Goal: Task Accomplishment & Management: Manage account settings

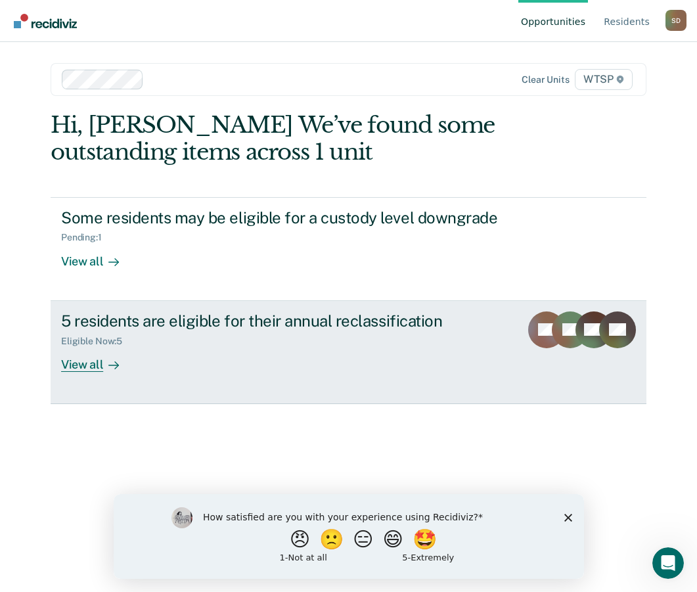
click at [147, 329] on div "5 residents are eligible for their annual reclassification" at bounding box center [285, 320] width 449 height 19
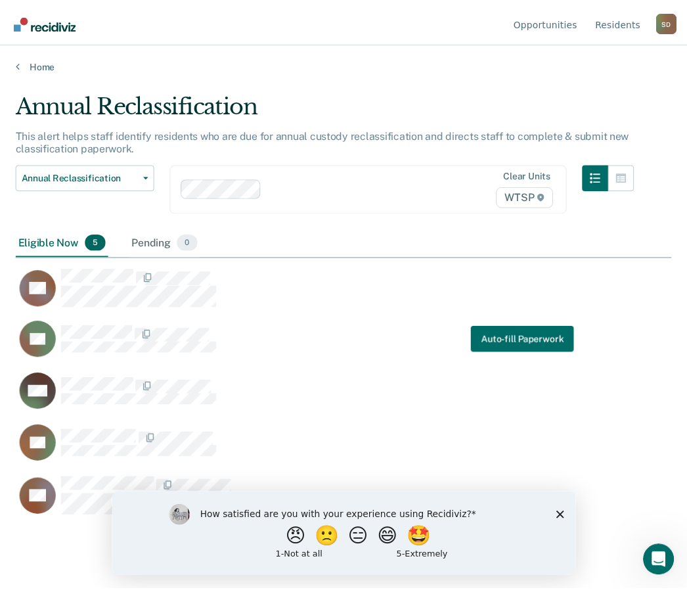
scroll to position [393, 656]
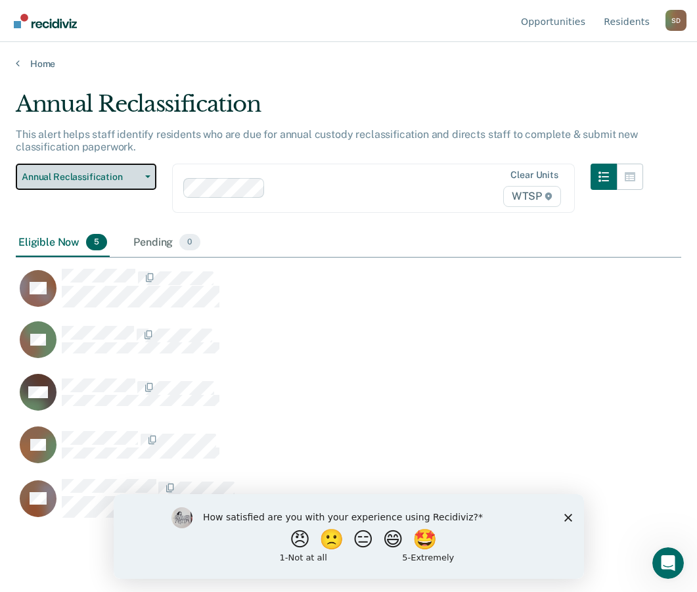
click at [139, 185] on button "Annual Reclassification" at bounding box center [86, 177] width 141 height 26
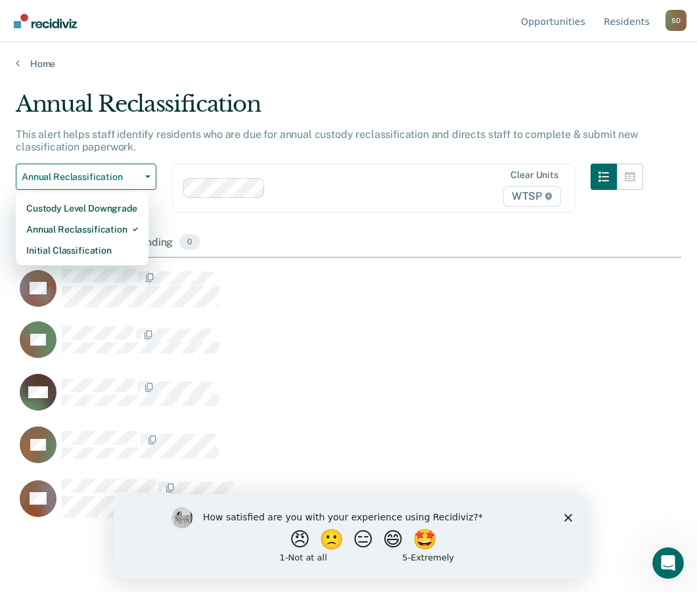
click at [168, 89] on main "Annual Reclassification This alert helps staff identify residents who are due f…" at bounding box center [348, 329] width 697 height 518
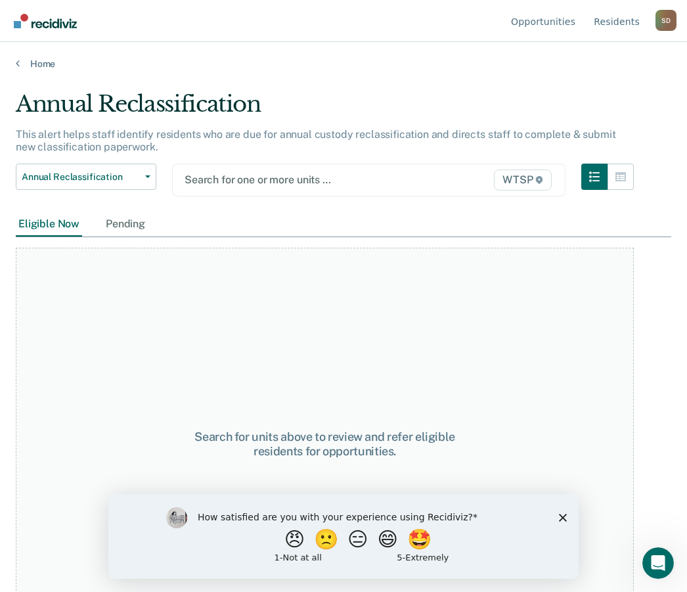
click at [233, 189] on div "Search for one or more units … WTSP" at bounding box center [369, 180] width 394 height 33
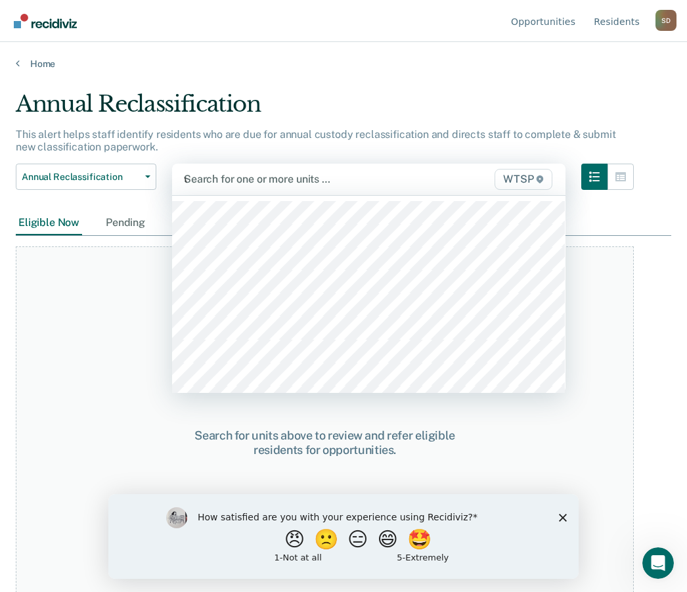
type input "wt"
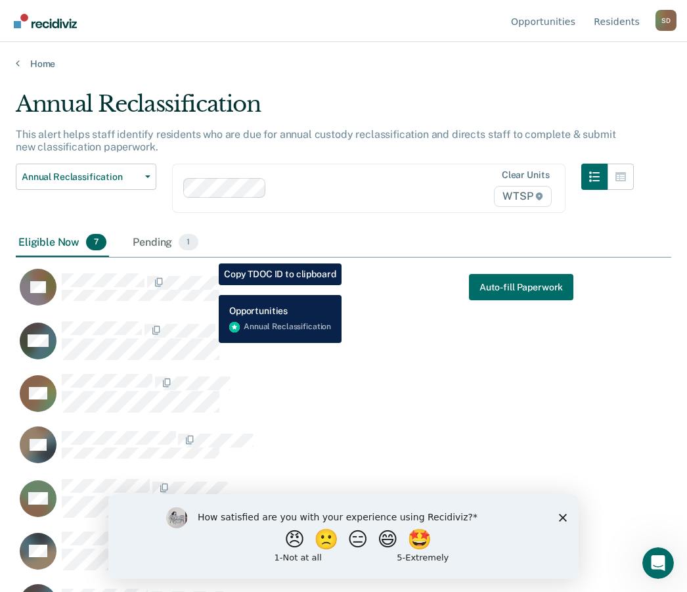
scroll to position [44, 0]
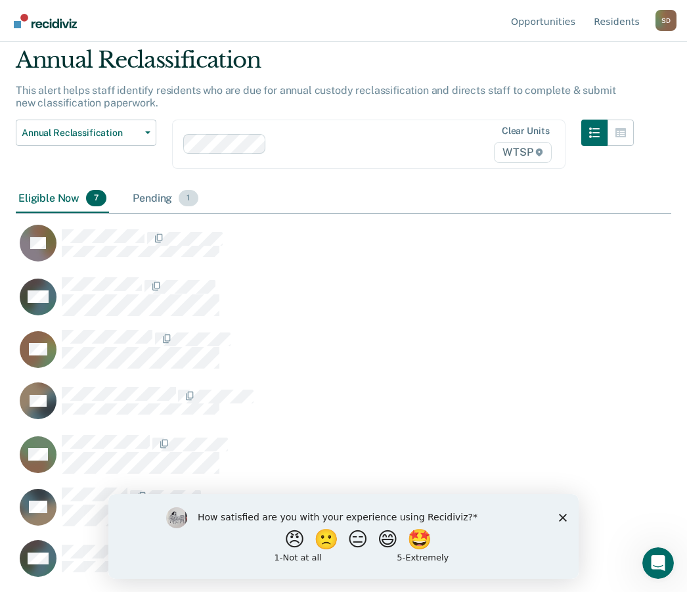
click at [155, 196] on div "Pending 1" at bounding box center [165, 199] width 70 height 29
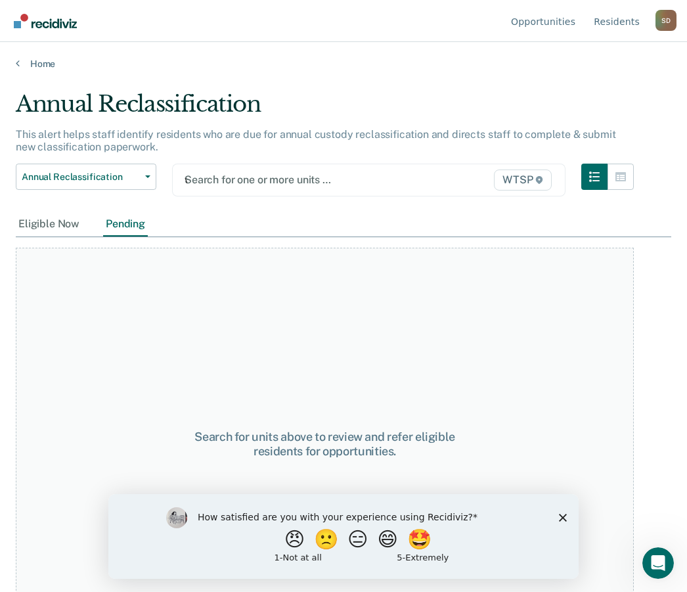
type input "wt"
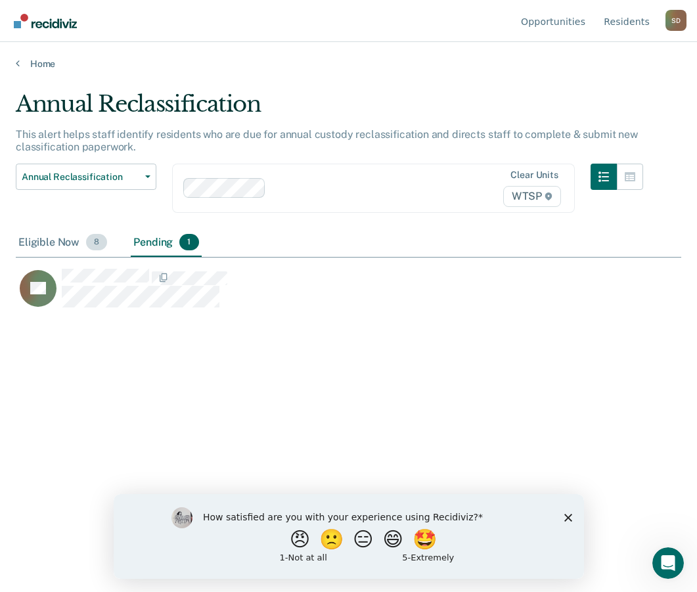
click at [51, 241] on div "Eligible Now 8" at bounding box center [63, 243] width 94 height 29
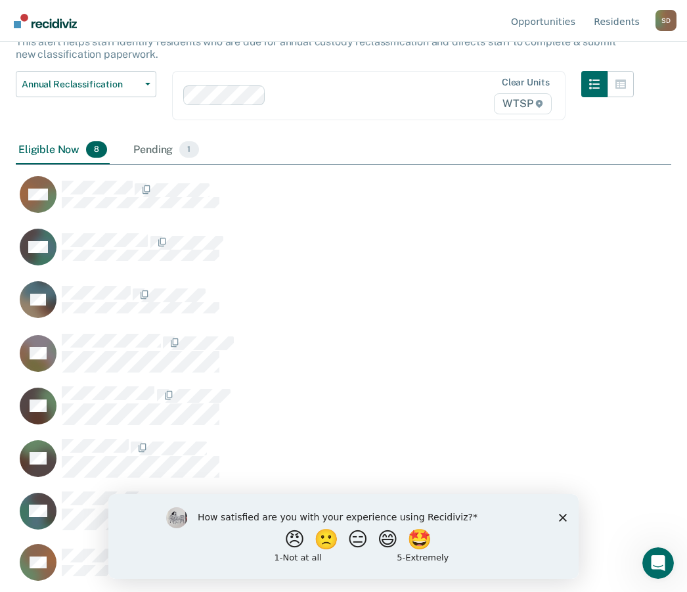
scroll to position [97, 0]
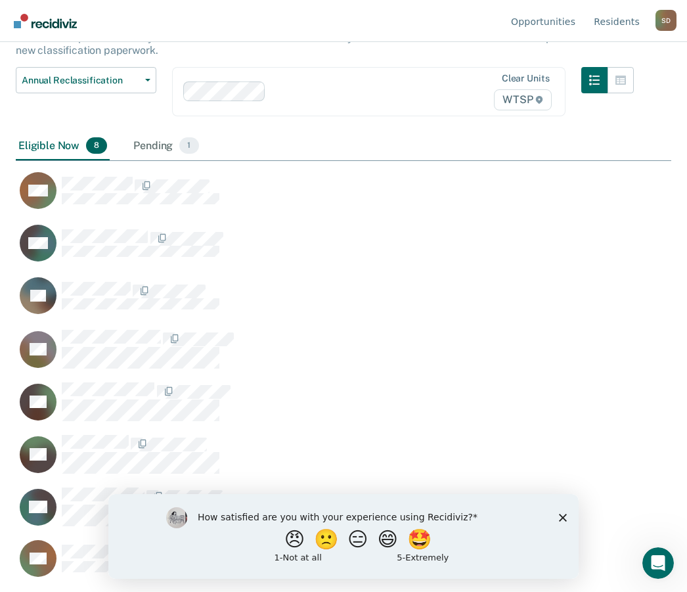
click at [558, 515] on div "How satisfied are you with your experience using Recidiviz? 😠 🙁 😑 😄 🤩 1 - Not a…" at bounding box center [343, 536] width 471 height 85
click at [152, 152] on div "Pending 1" at bounding box center [166, 146] width 70 height 29
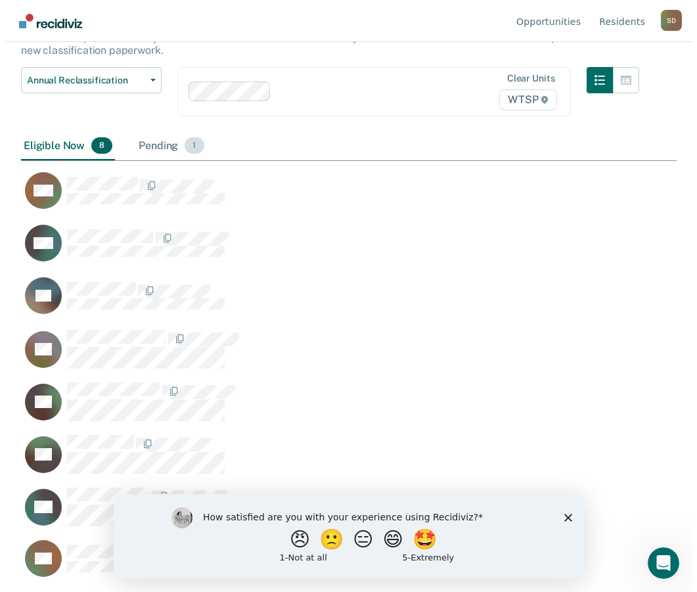
scroll to position [393, 656]
